Goal: Transaction & Acquisition: Purchase product/service

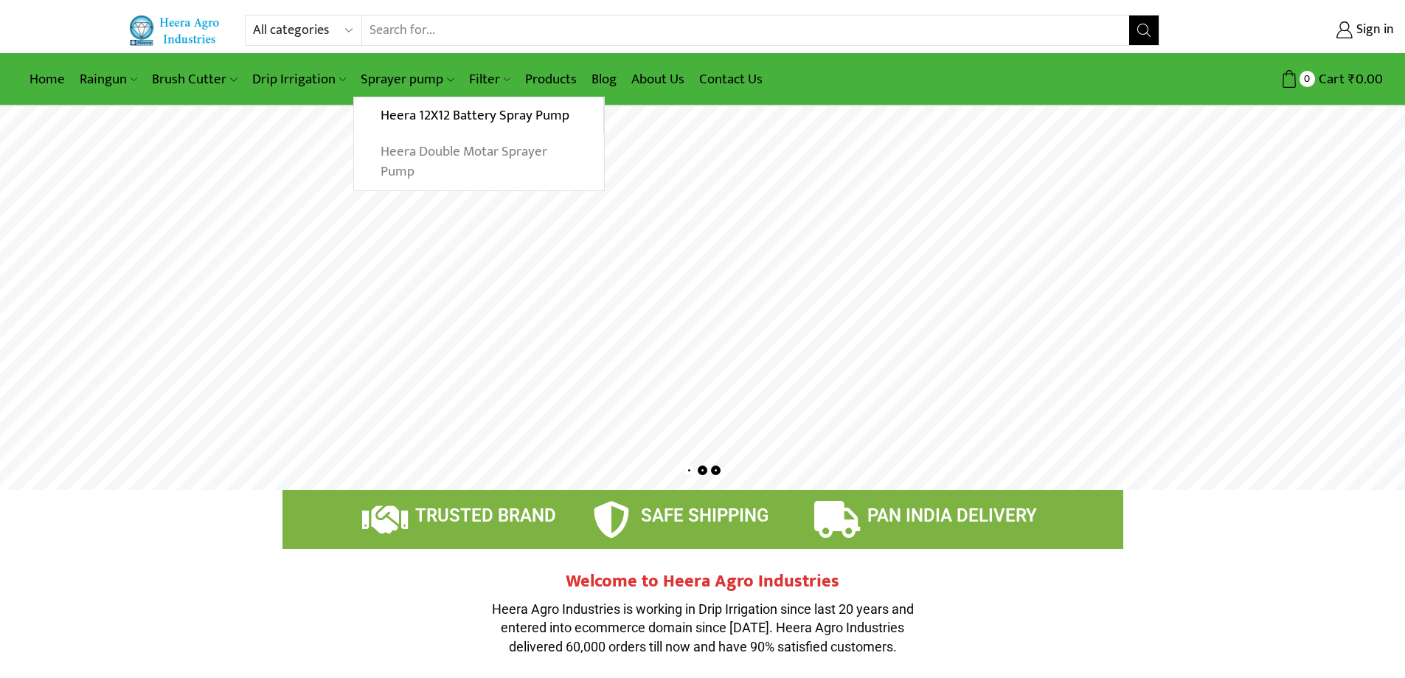
click at [430, 156] on link "Heera Double Motar Sprayer Pump" at bounding box center [478, 161] width 249 height 57
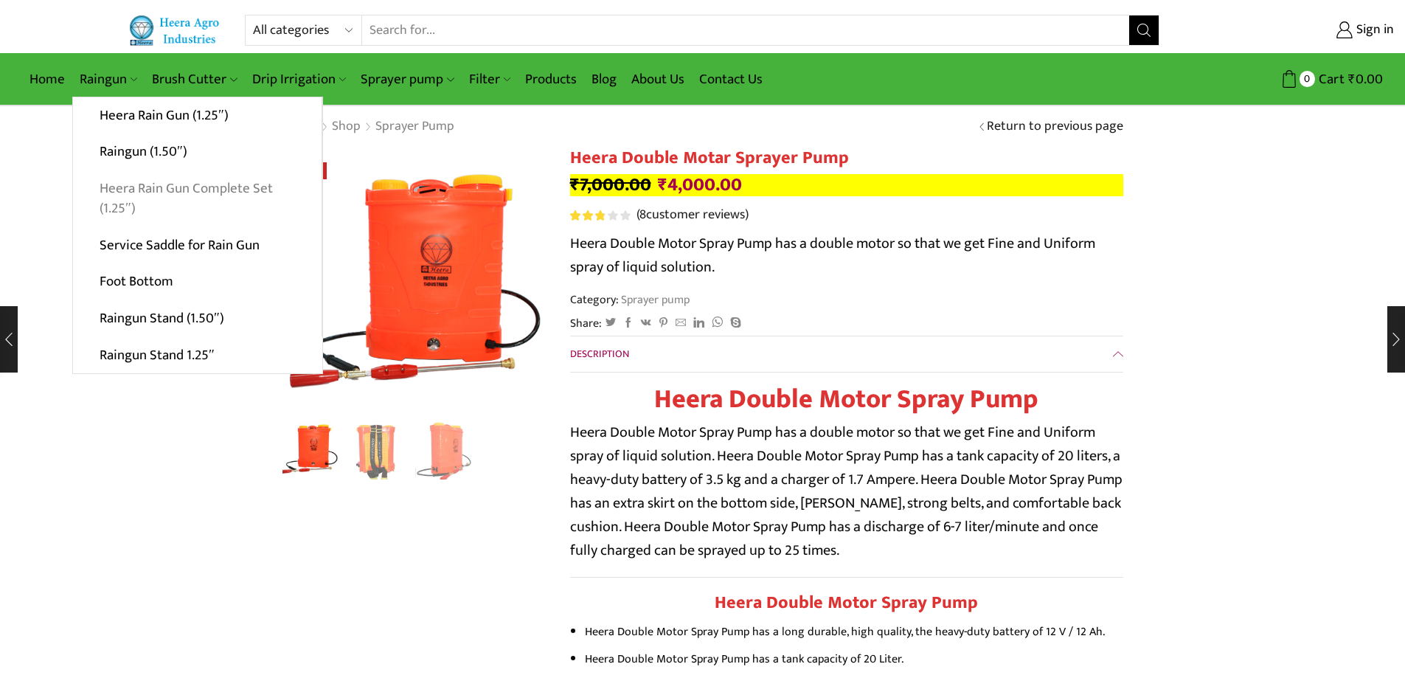
click at [167, 195] on link "Heera Rain Gun Complete Set (1.25″)" at bounding box center [197, 198] width 249 height 57
click at [170, 188] on link "Heera Rain Gun Complete Set (1.25″)" at bounding box center [197, 198] width 249 height 57
click at [167, 179] on link "Heera Rain Gun Complete Set (1.25″)" at bounding box center [197, 198] width 249 height 57
